Goal: Find specific page/section: Find specific page/section

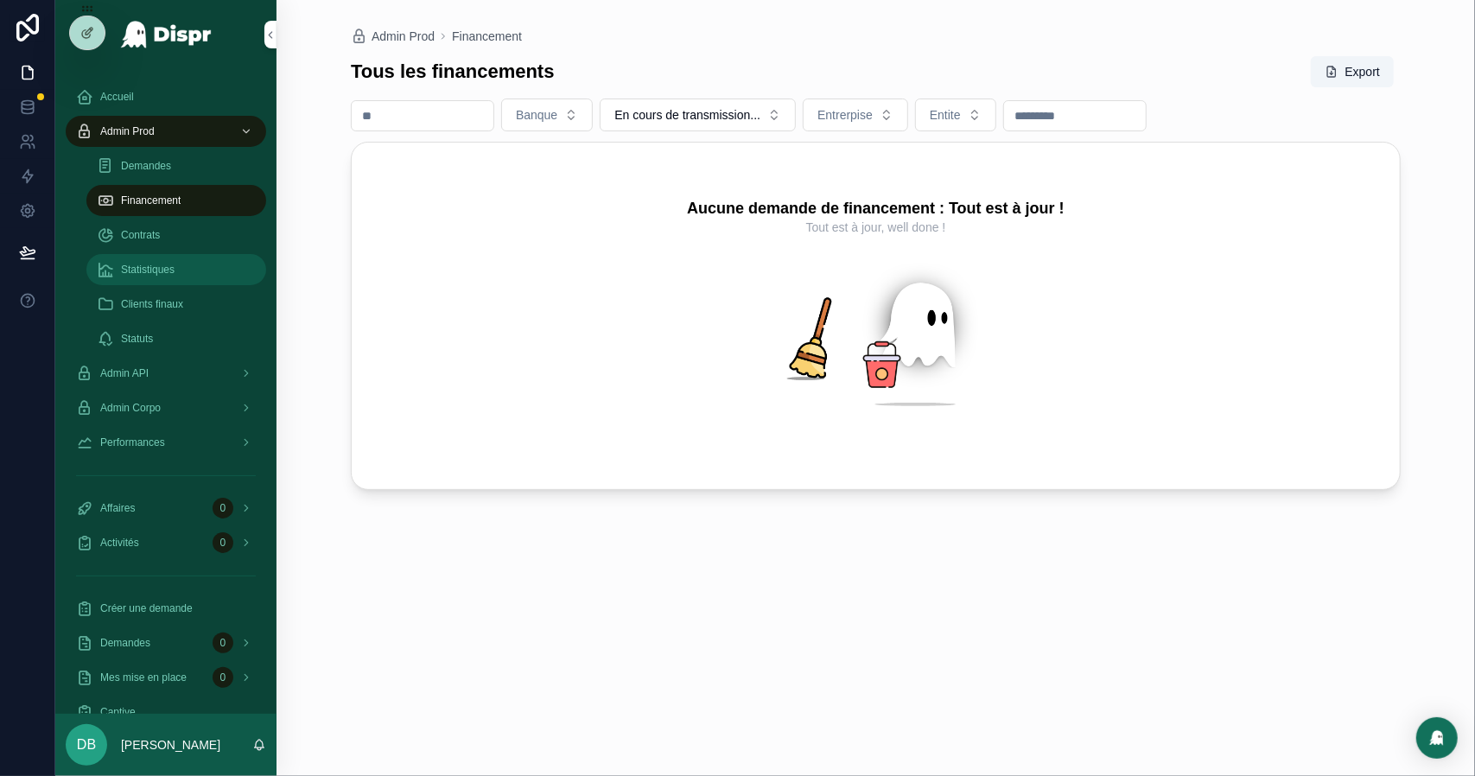
click at [172, 276] on span "Statistiques" at bounding box center [148, 270] width 54 height 14
